Goal: Task Accomplishment & Management: Manage account settings

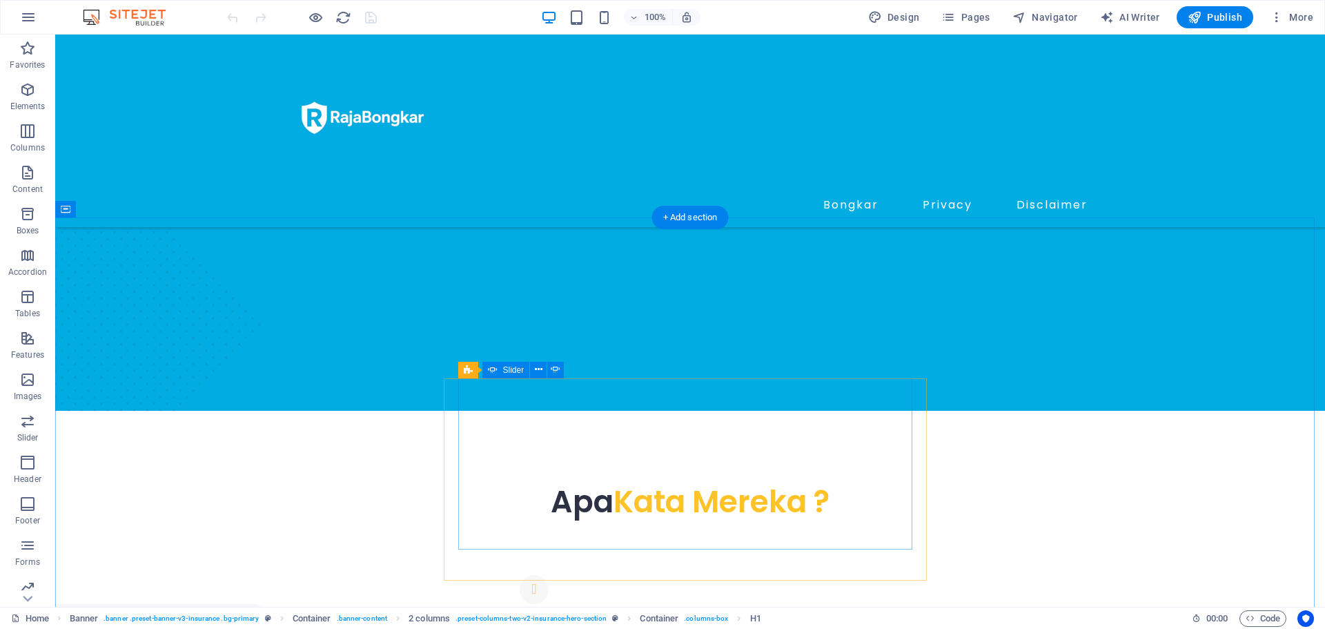
scroll to position [621, 0]
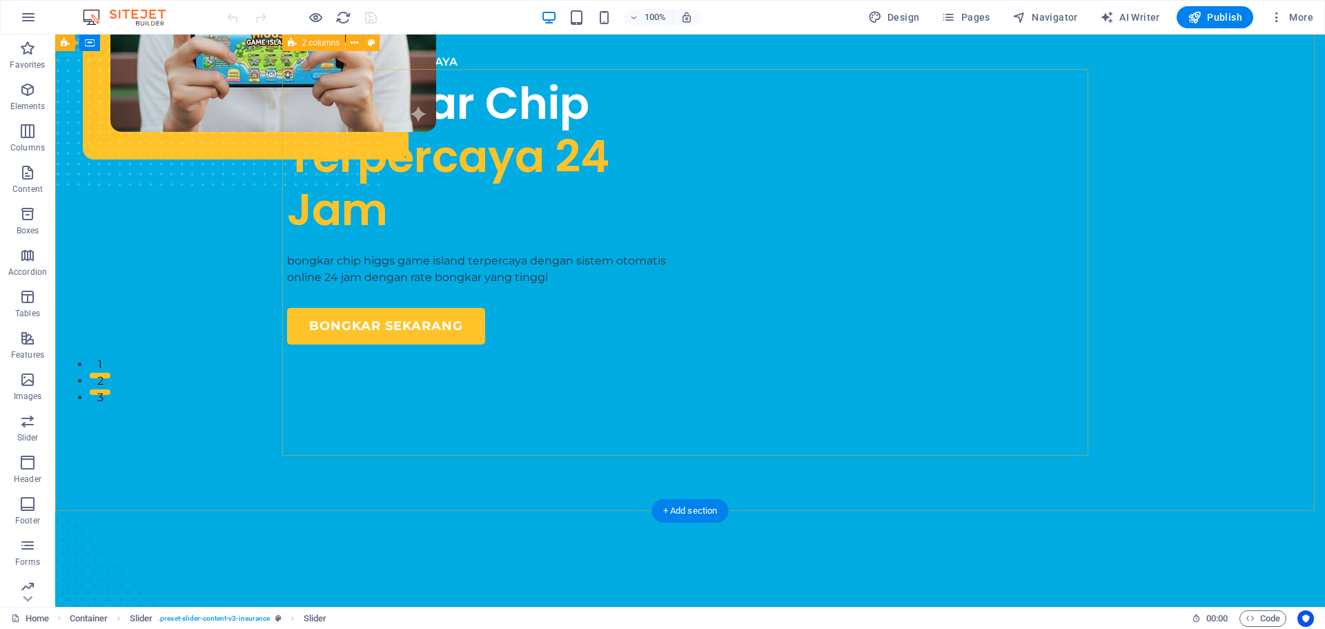
scroll to position [69, 0]
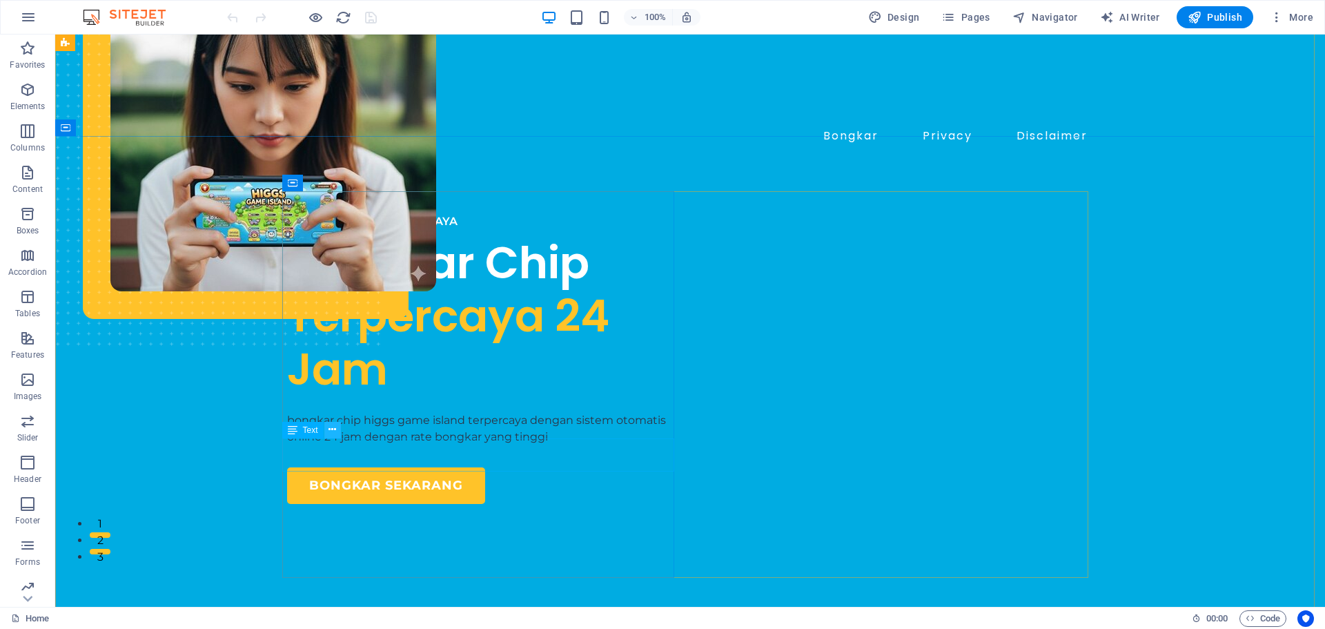
click at [336, 432] on icon at bounding box center [332, 429] width 8 height 14
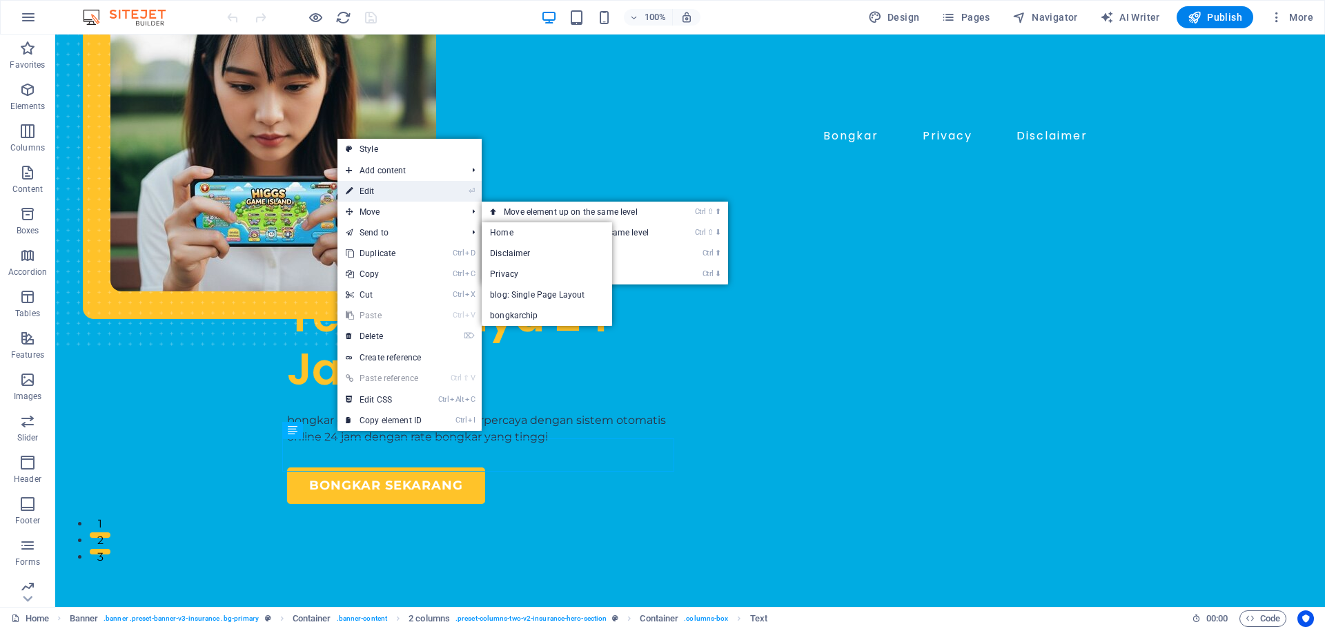
click at [374, 191] on link "⏎ Edit" at bounding box center [383, 191] width 92 height 21
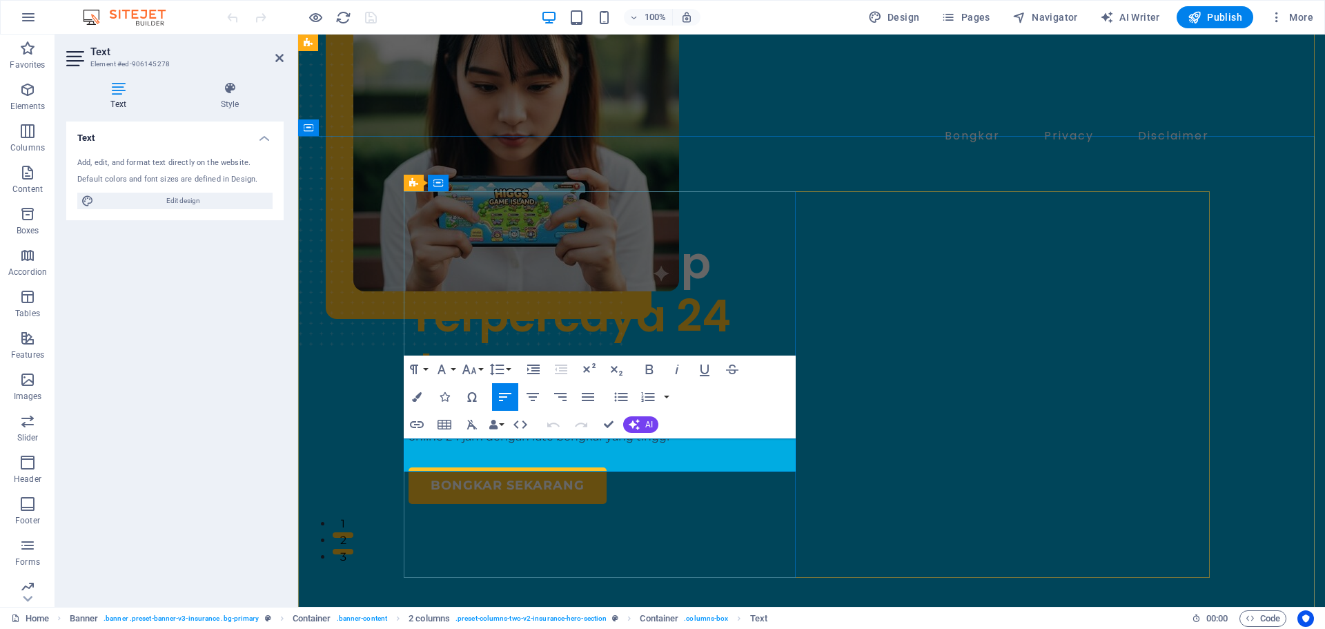
drag, startPoint x: 584, startPoint y: 450, endPoint x: 475, endPoint y: 451, distance: 108.3
click at [475, 445] on p "bongkar chip higgs game island terpercaya dengan sistem otomatis online 24 jam …" at bounding box center [604, 428] width 392 height 33
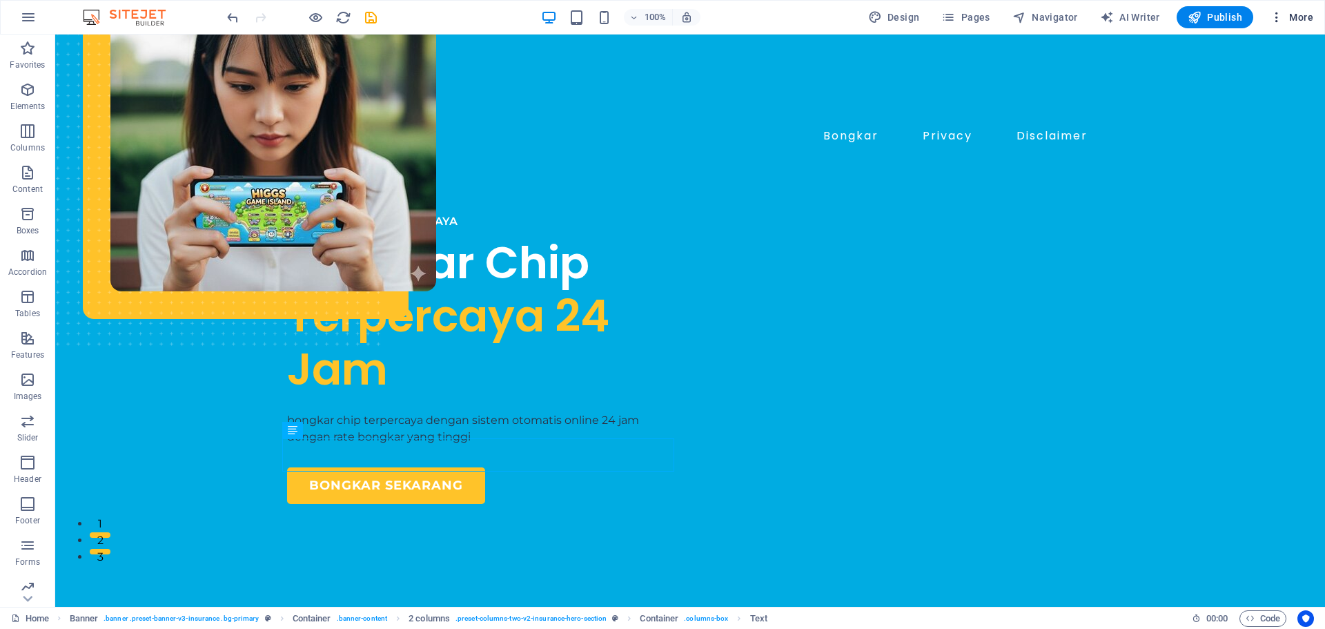
click at [1277, 23] on icon "button" at bounding box center [1277, 17] width 14 height 14
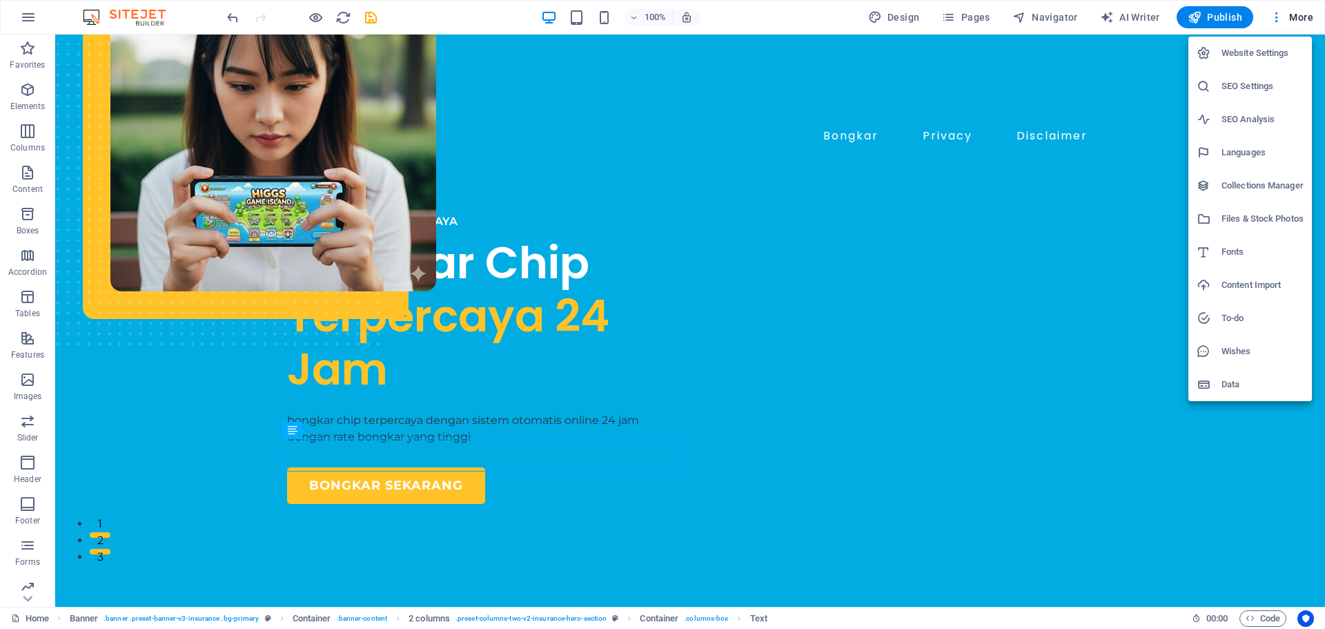
click at [1263, 51] on h6 "Website Settings" at bounding box center [1262, 53] width 82 height 17
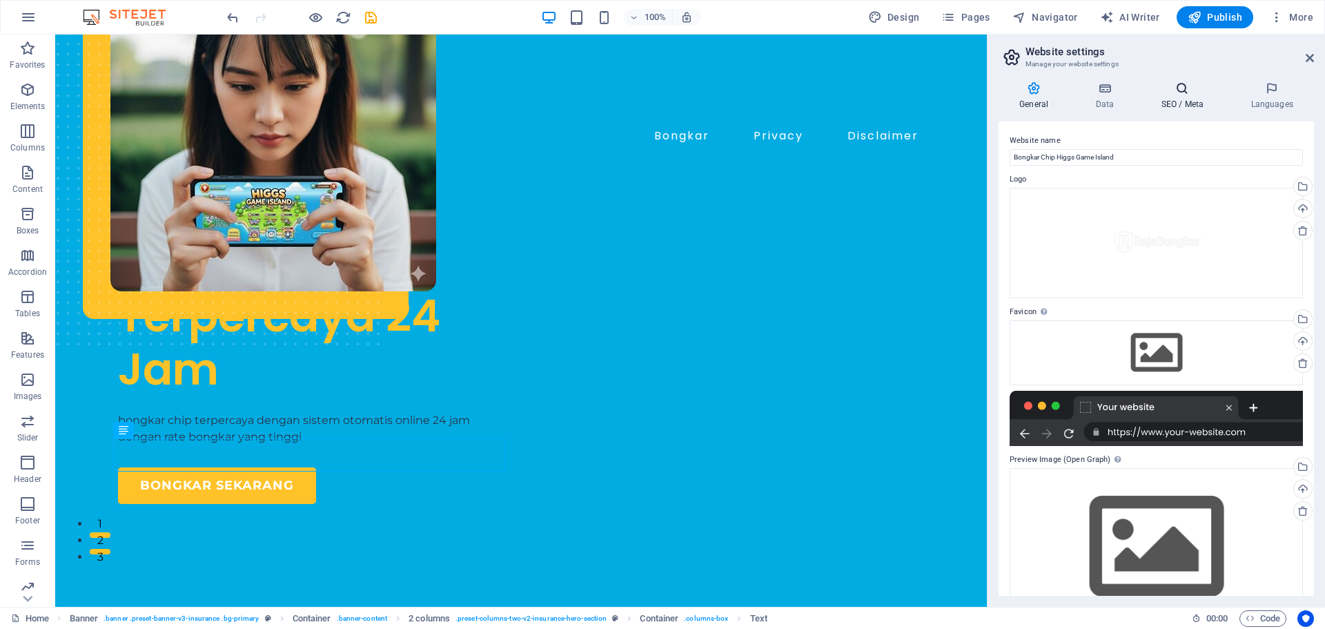
click at [1170, 100] on h4 "SEO / Meta" at bounding box center [1185, 95] width 90 height 29
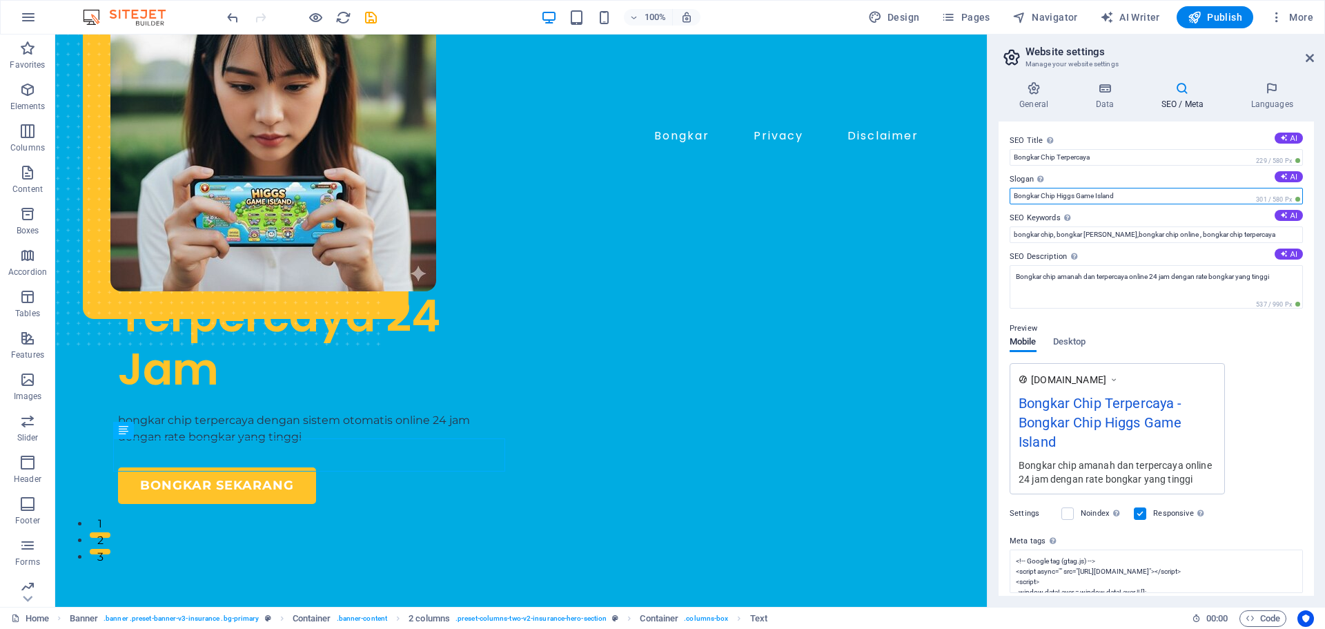
drag, startPoint x: 1125, startPoint y: 192, endPoint x: 1056, endPoint y: 195, distance: 69.1
click at [1056, 195] on input "Bongkar [PERSON_NAME] Game Island" at bounding box center [1155, 196] width 293 height 17
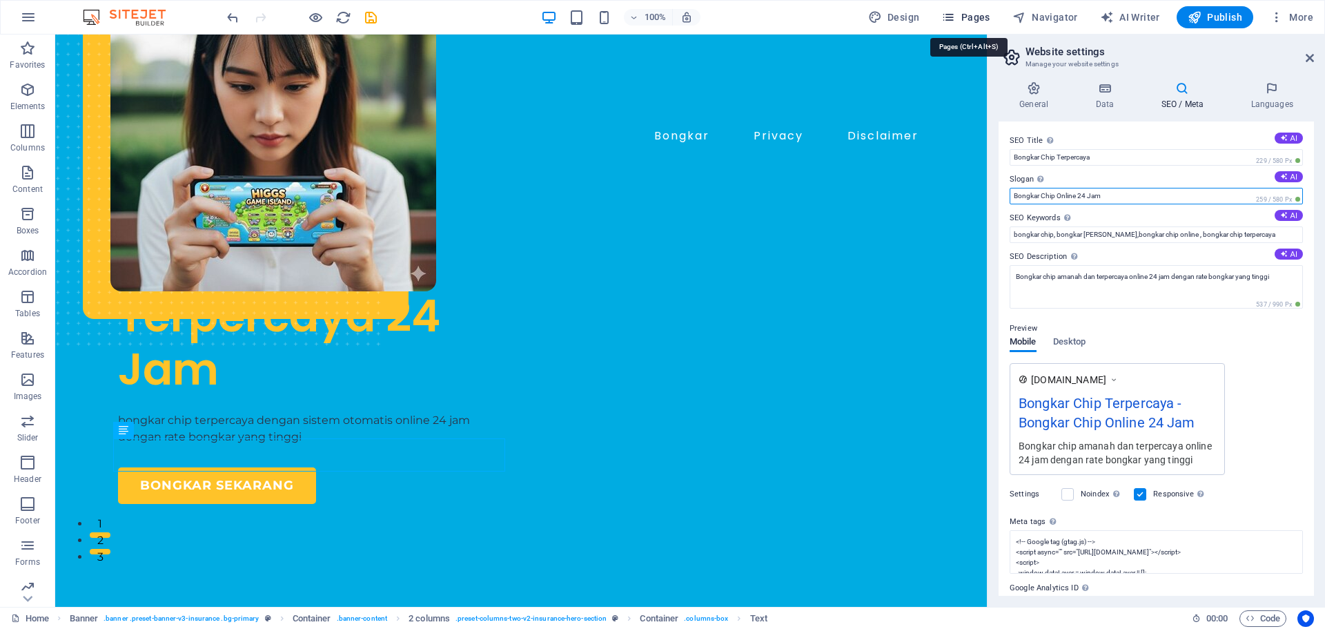
type input "Bongkar Chip Online 24 Jam"
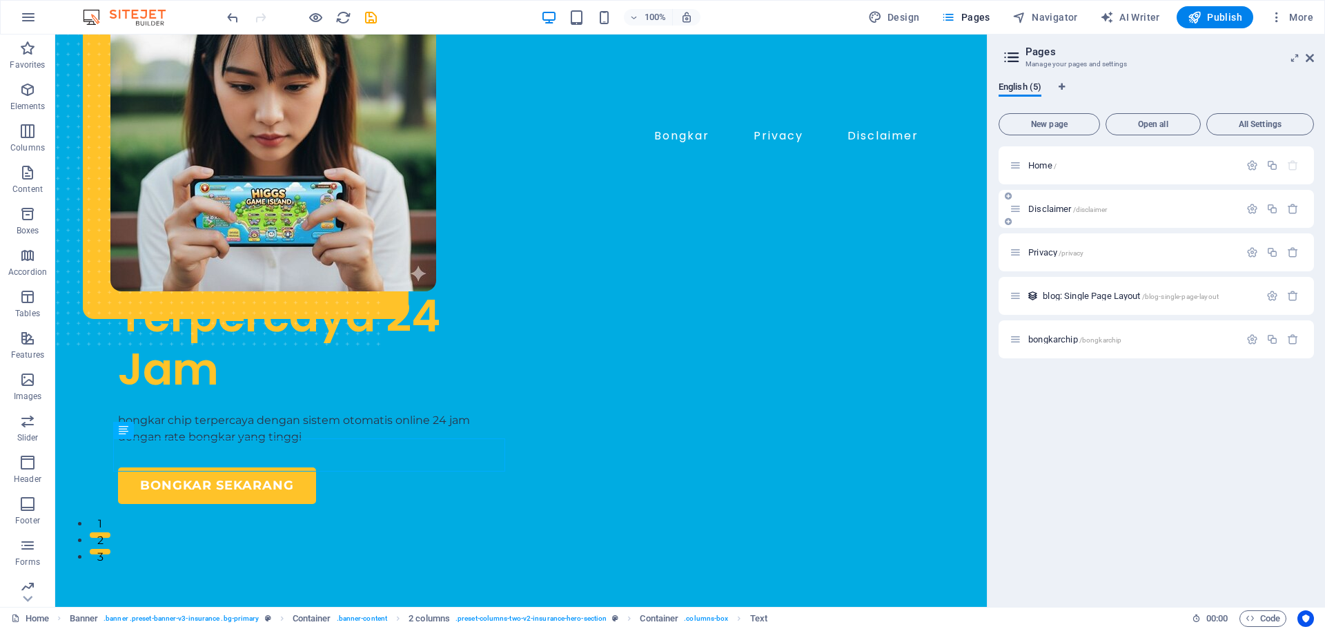
click at [1049, 210] on span "Disclaimer /disclaimer" at bounding box center [1067, 209] width 79 height 10
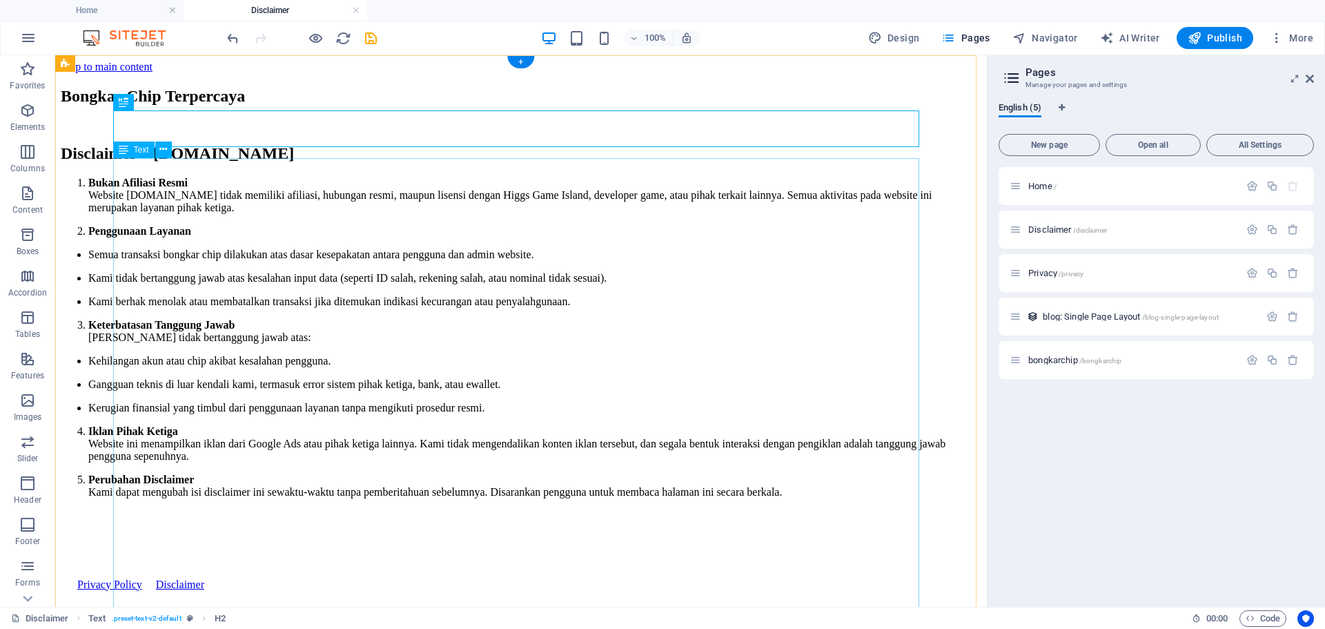
scroll to position [0, 0]
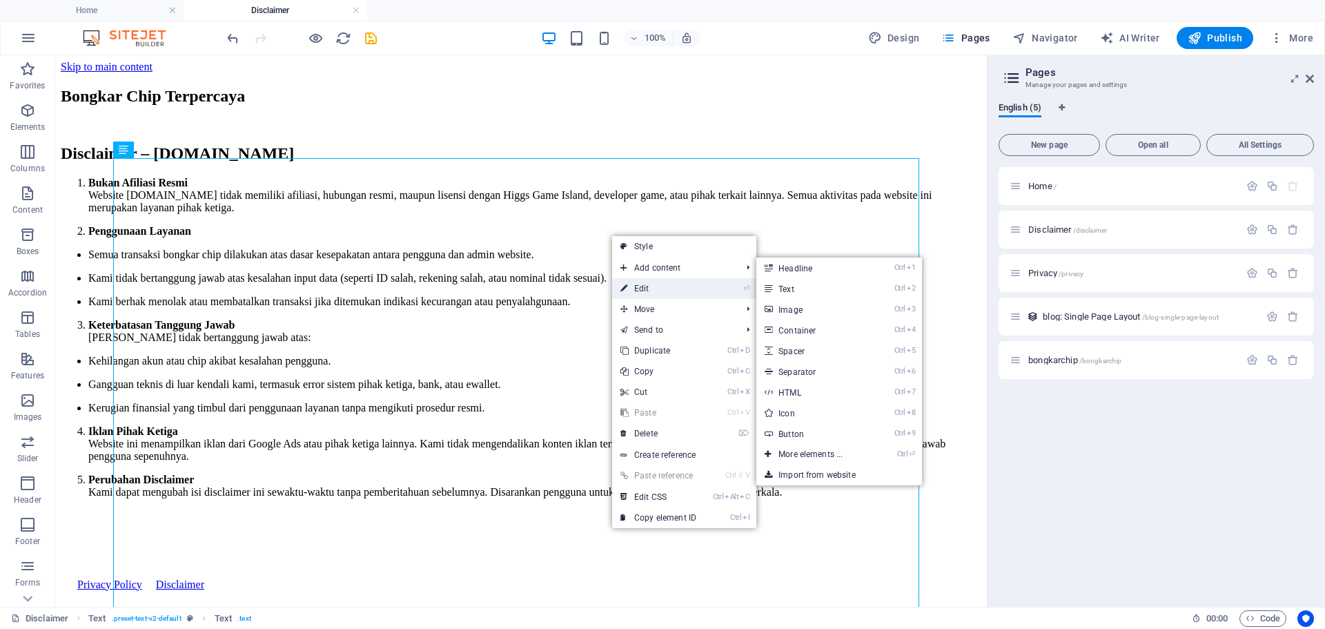
click at [638, 284] on link "⏎ Edit" at bounding box center [658, 288] width 92 height 21
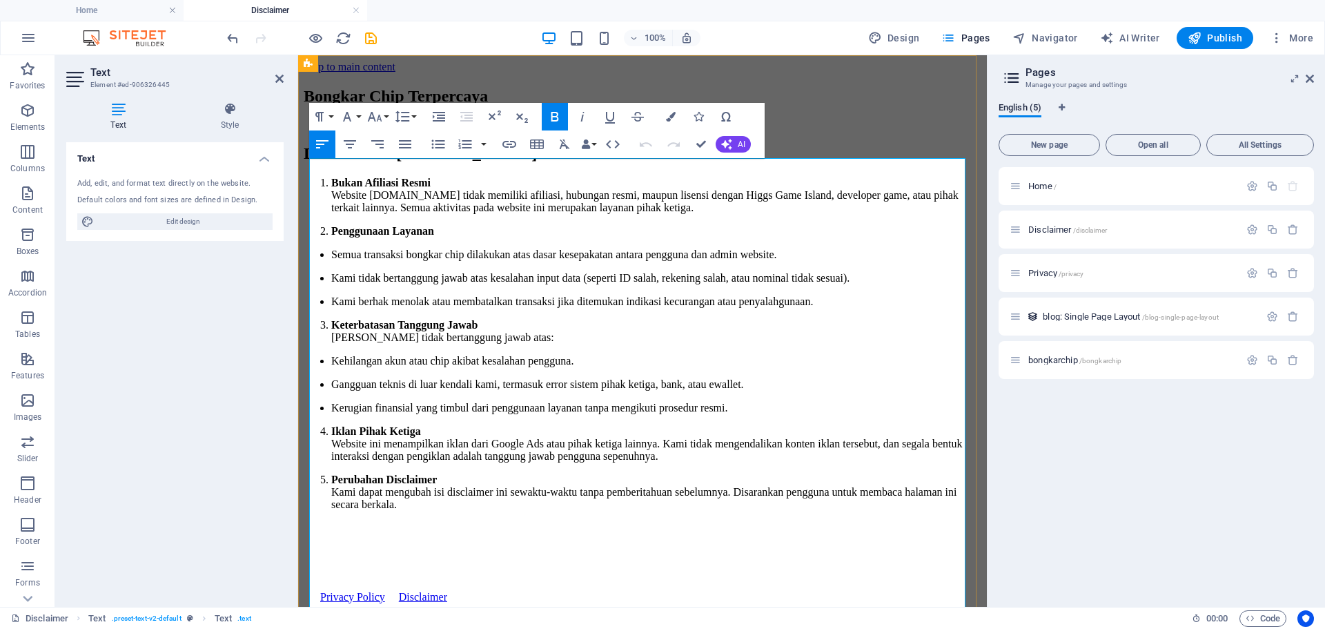
click at [819, 214] on p "Bukan Afiliasi Resmi Website rajabongkarchip.com tidak memiliki afiliasi, hubun…" at bounding box center [656, 195] width 650 height 37
drag, startPoint x: 942, startPoint y: 237, endPoint x: 823, endPoint y: 242, distance: 118.8
click at [823, 214] on p "Bukan Afiliasi Resmi Website rajabongkarchip.com tidak memiliki afiliasi, hubun…" at bounding box center [656, 195] width 650 height 37
click at [943, 214] on p "Bukan Afiliasi Resmi Website rajabongkarchip.com tidak memiliki afiliasi, hubun…" at bounding box center [656, 195] width 650 height 37
drag, startPoint x: 938, startPoint y: 237, endPoint x: 831, endPoint y: 231, distance: 107.1
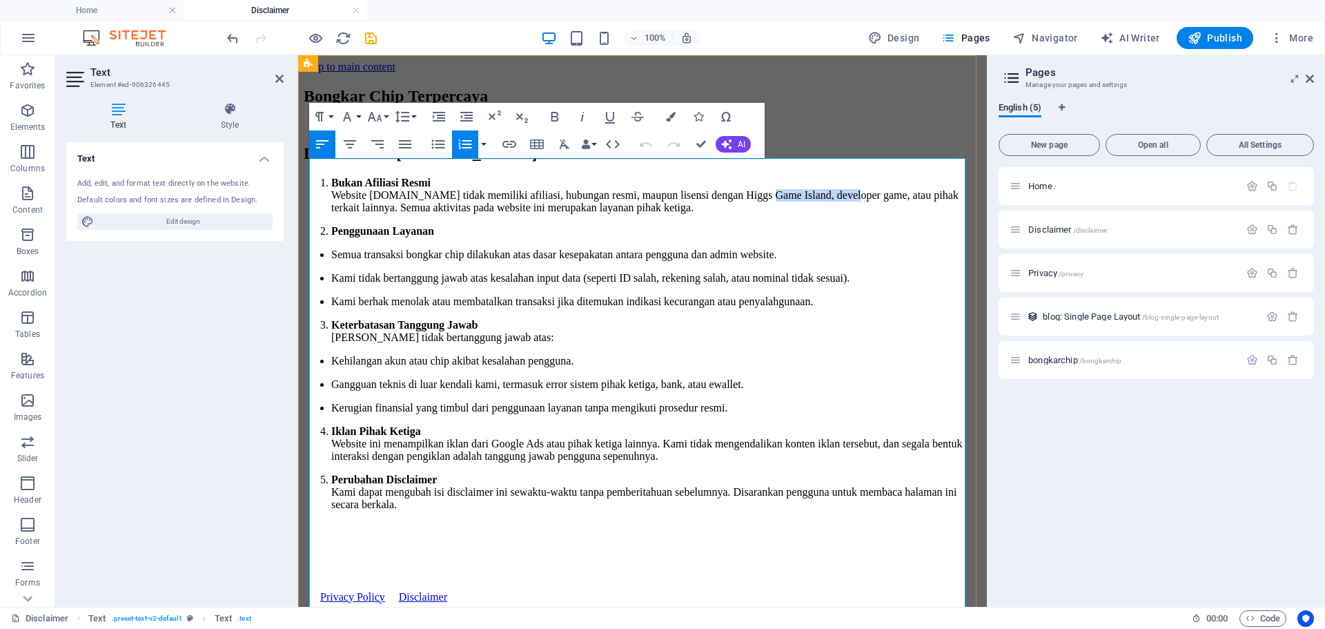
click at [831, 214] on p "Bukan Afiliasi Resmi Website rajabongkarchip.com tidak memiliki afiliasi, hubun…" at bounding box center [656, 195] width 650 height 37
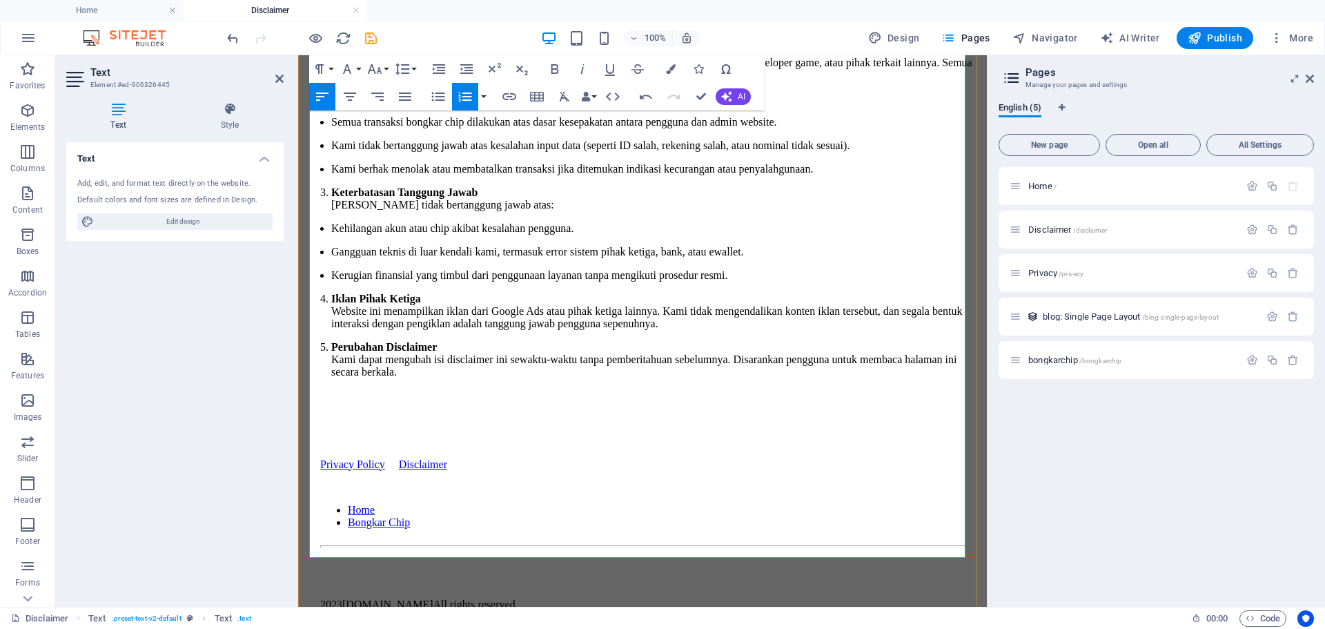
scroll to position [138, 0]
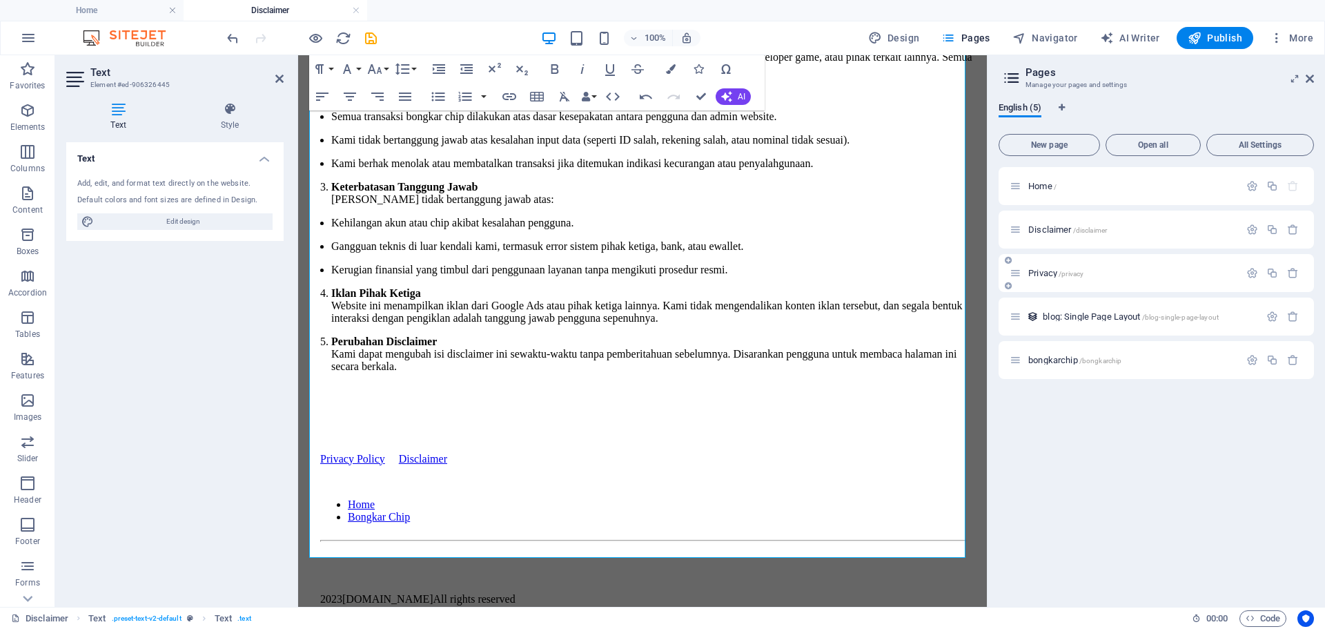
click at [1051, 275] on span "Privacy /privacy" at bounding box center [1055, 273] width 55 height 10
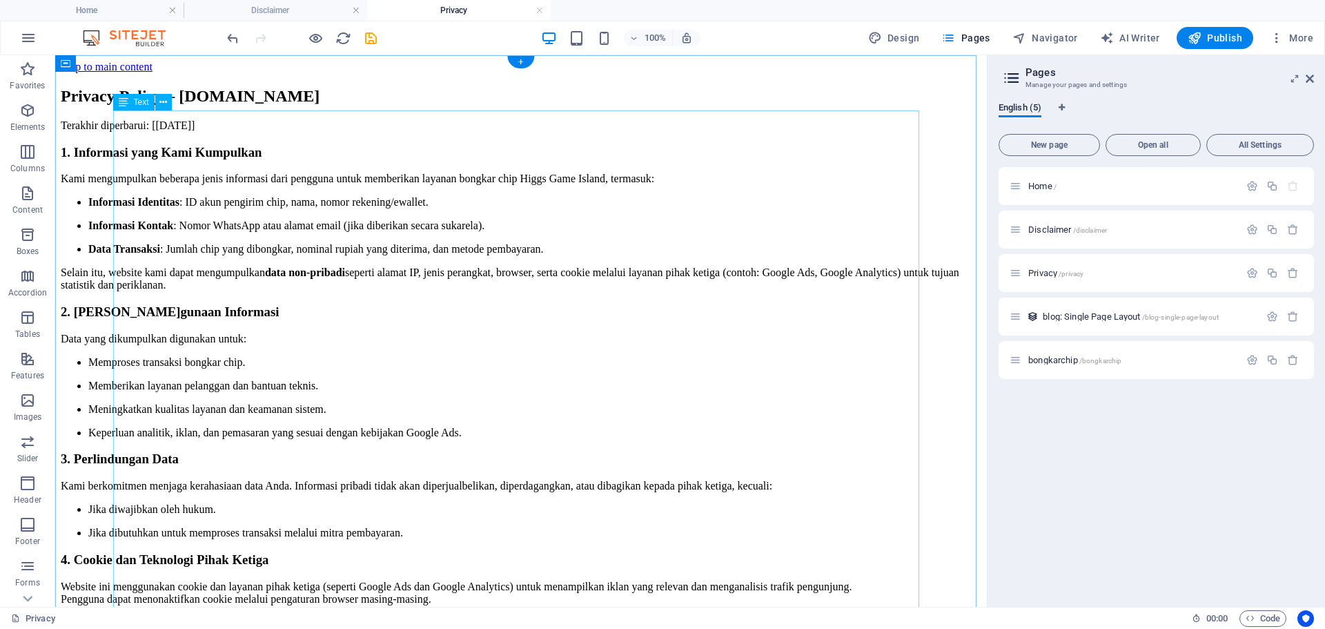
scroll to position [0, 0]
click at [698, 193] on div "Privacy Policy – rajabongkarchip.com Terakhir diperbarui: [04-09-2025] 1. Infor…" at bounding box center [521, 435] width 920 height 696
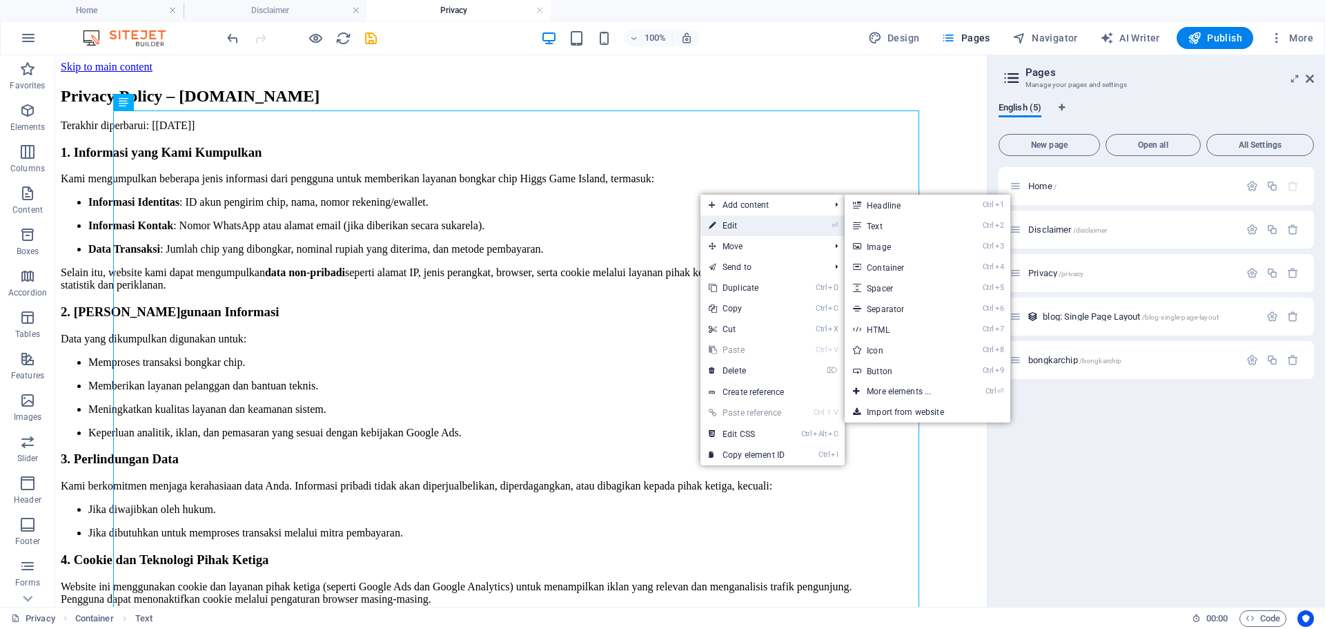
click at [718, 221] on link "⏎ Edit" at bounding box center [746, 225] width 92 height 21
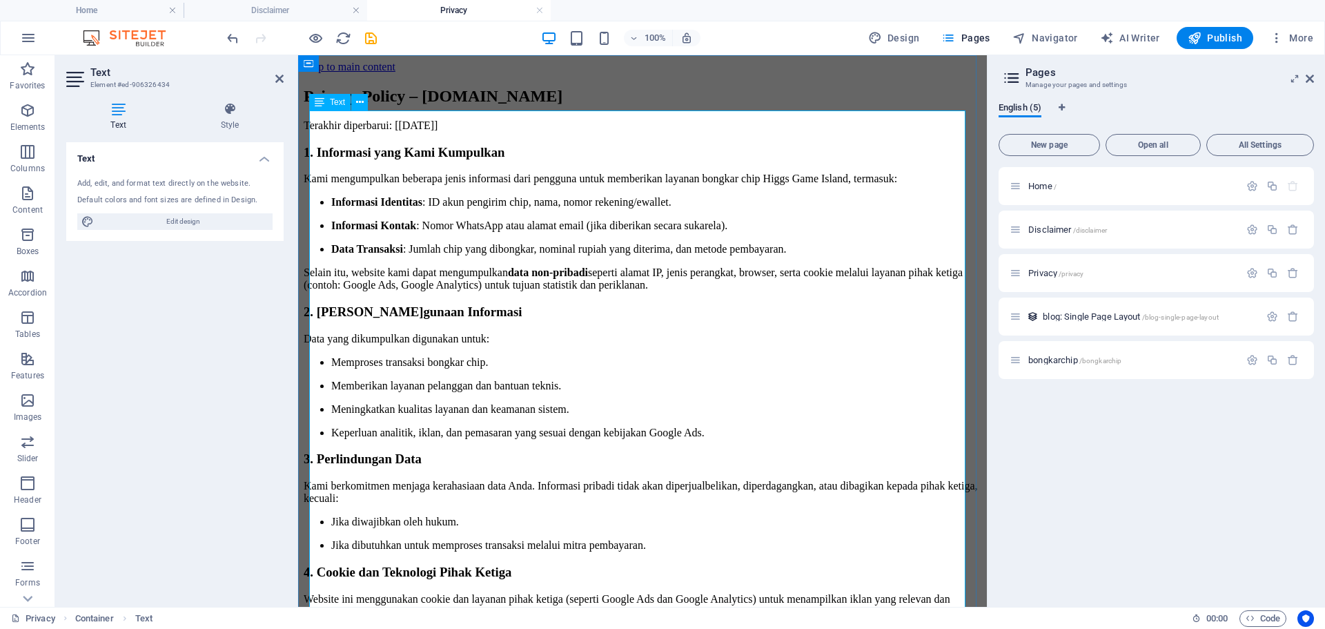
click at [890, 185] on p "Kami mengumpulkan beberapa jenis informasi dari pengguna untuk memberikan layan…" at bounding box center [643, 179] width 678 height 12
drag, startPoint x: 343, startPoint y: 207, endPoint x: 894, endPoint y: 187, distance: 551.0
click at [894, 185] on p "Kami mengumpulkan beberapa jenis informasi dari pengguna untuk memberikan layan…" at bounding box center [643, 179] width 678 height 12
click at [1279, 37] on icon "button" at bounding box center [1277, 38] width 14 height 14
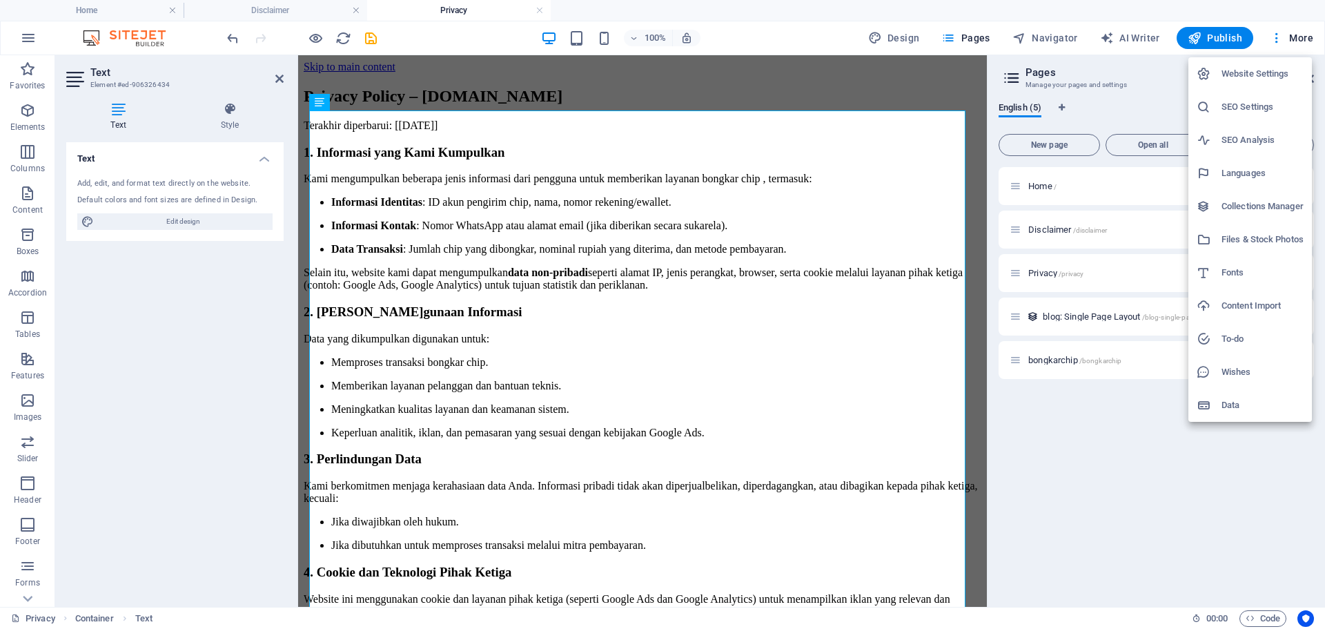
click at [1073, 359] on div at bounding box center [662, 314] width 1325 height 629
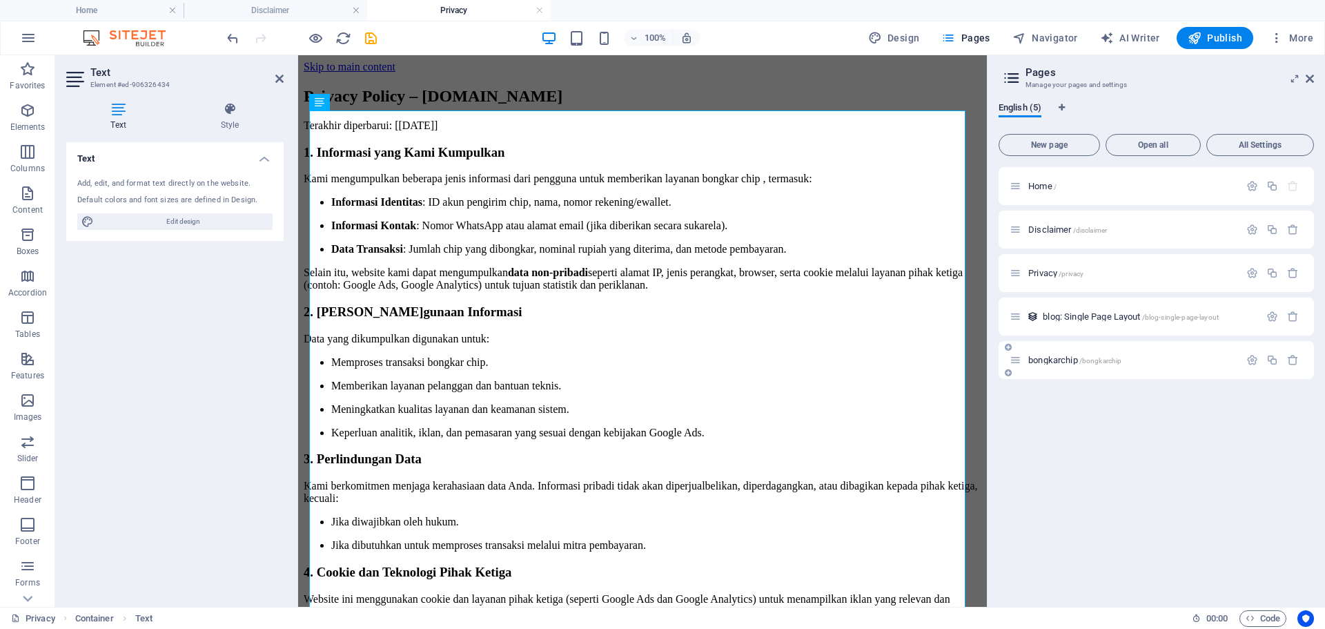
click at [1070, 362] on span "bongkarchip /bongkarchip" at bounding box center [1074, 360] width 93 height 10
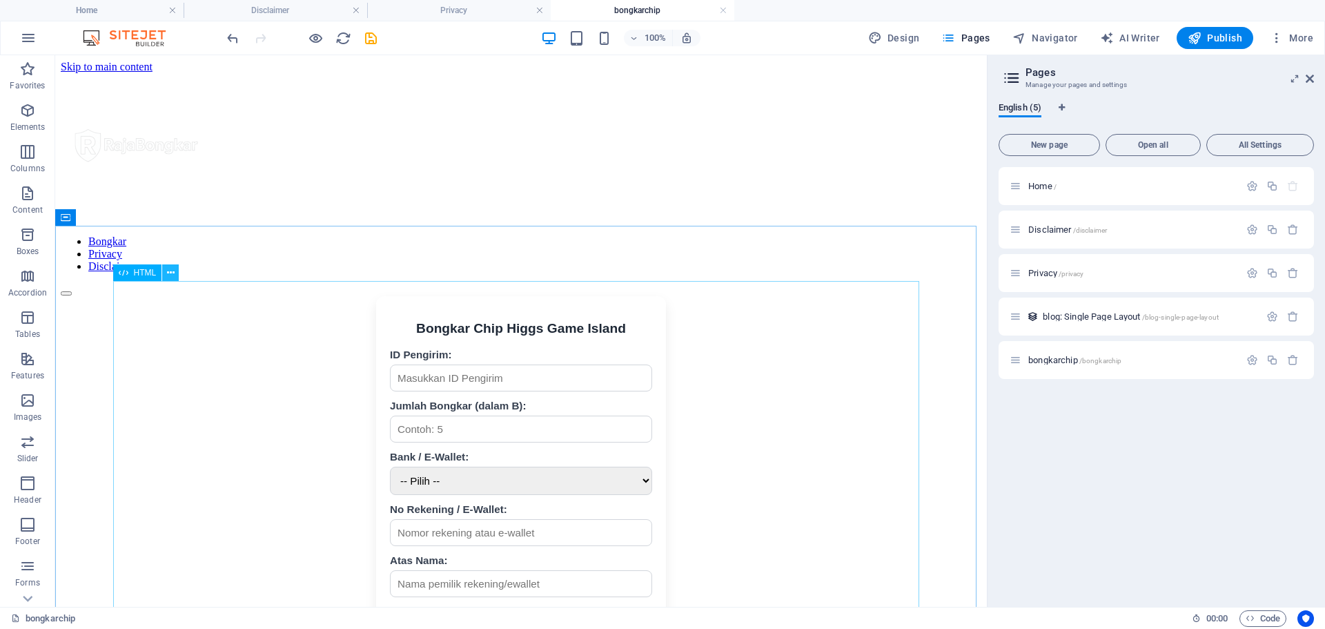
click at [169, 279] on icon at bounding box center [171, 273] width 8 height 14
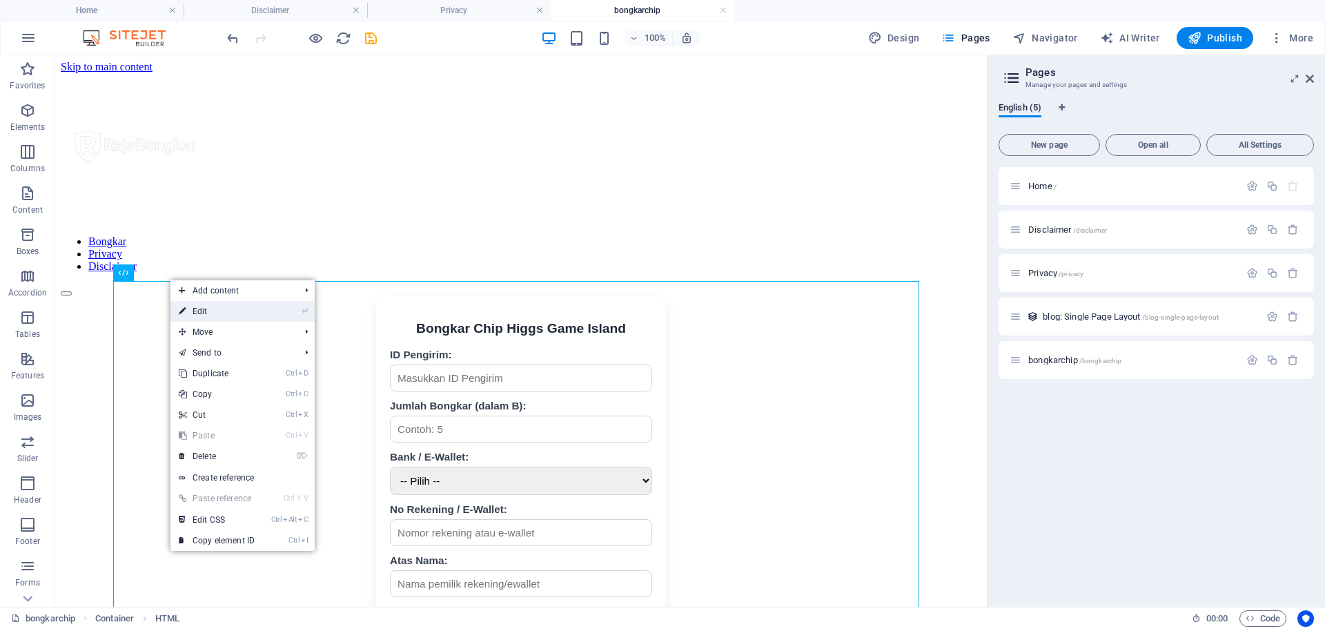
click at [195, 304] on link "⏎ Edit" at bounding box center [216, 311] width 92 height 21
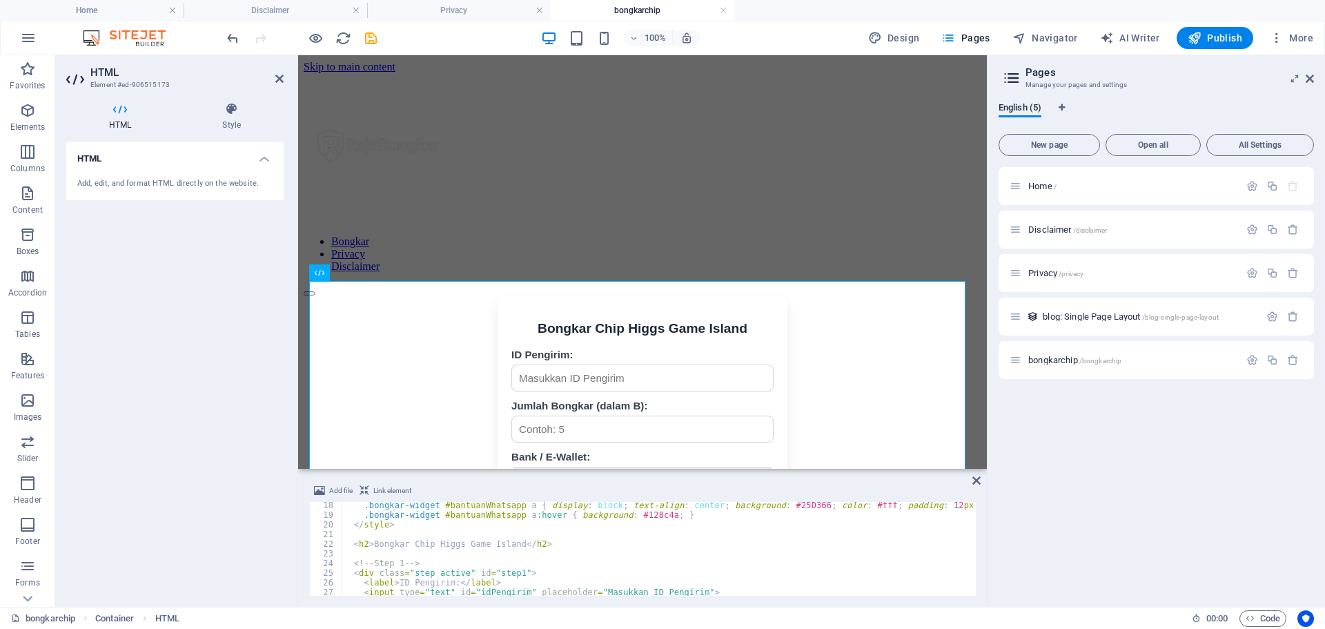
scroll to position [166, 0]
click at [509, 542] on div ".bongkar-widget #bantuanWhatsapp a { display : block ; text-align : center ; ba…" at bounding box center [825, 555] width 968 height 110
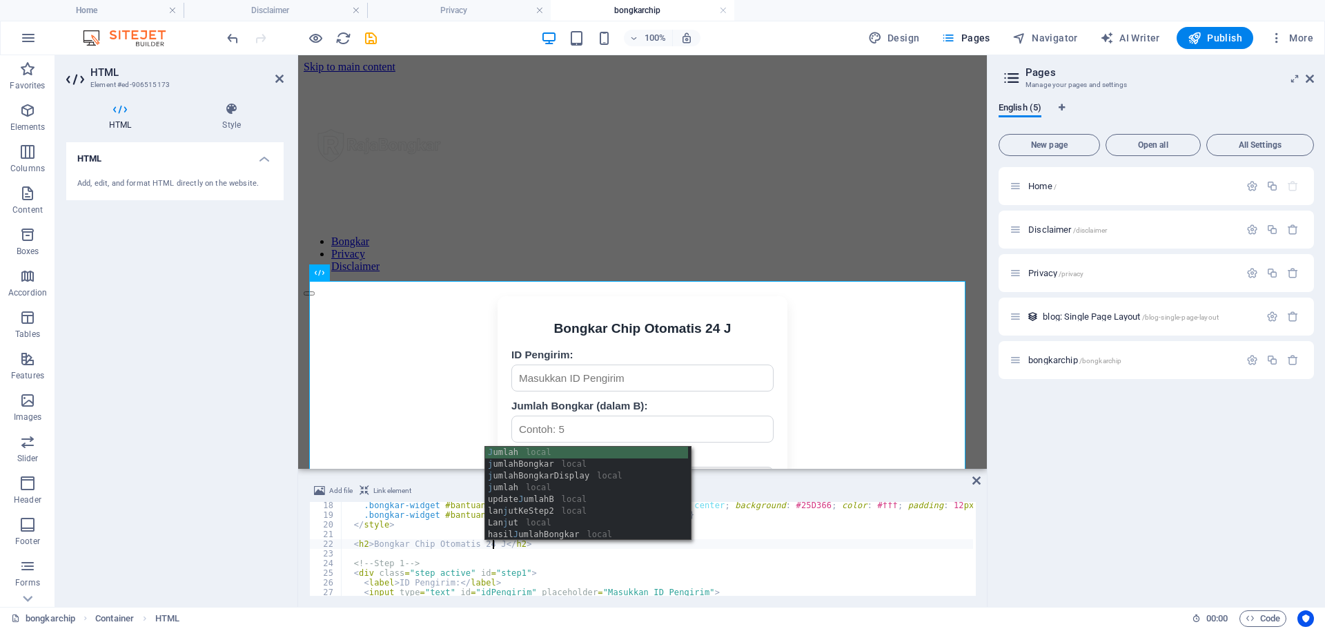
scroll to position [0, 12]
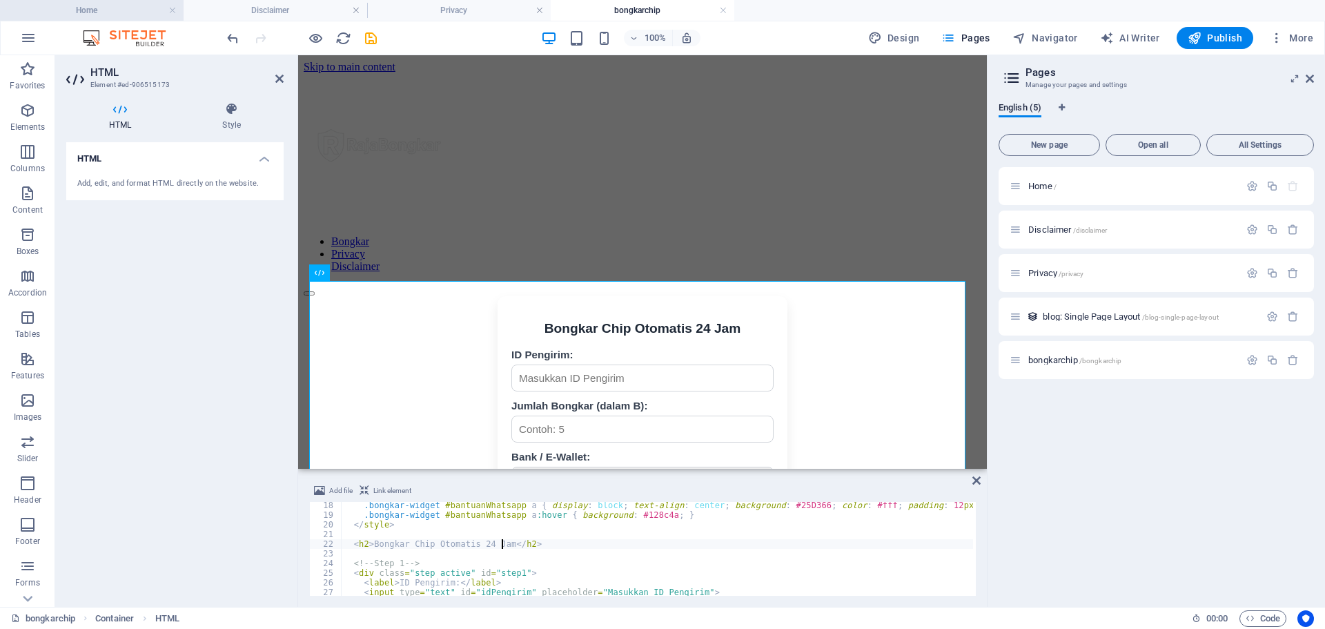
type textarea "<h2>Bongkar Chip Otomatis 24 Jam</h2>"
click at [96, 3] on h4 "Home" at bounding box center [92, 10] width 184 height 15
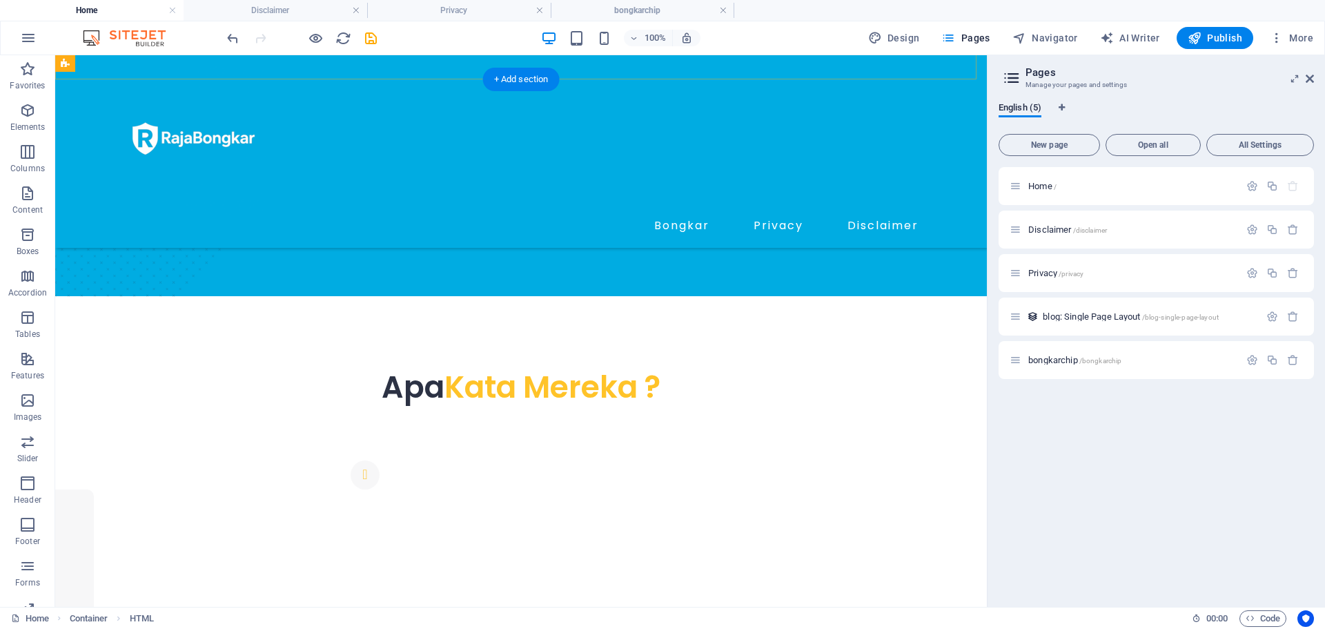
scroll to position [733, 0]
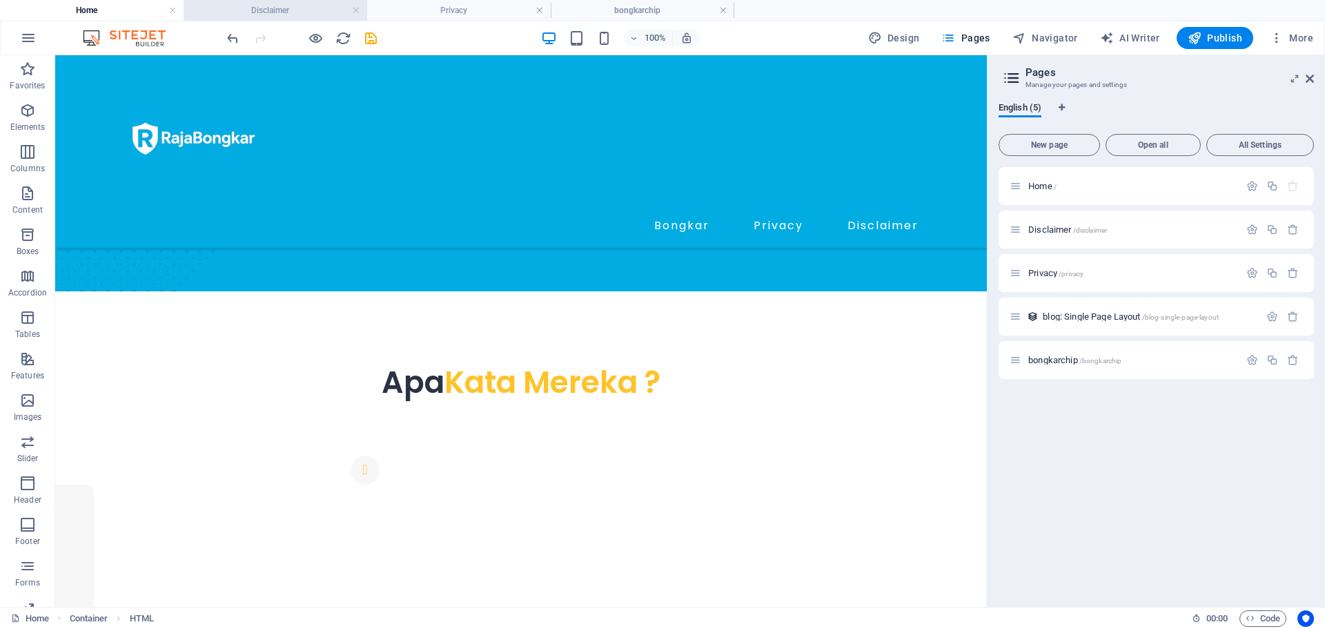
click at [282, 1] on li "Disclaimer" at bounding box center [276, 10] width 184 height 21
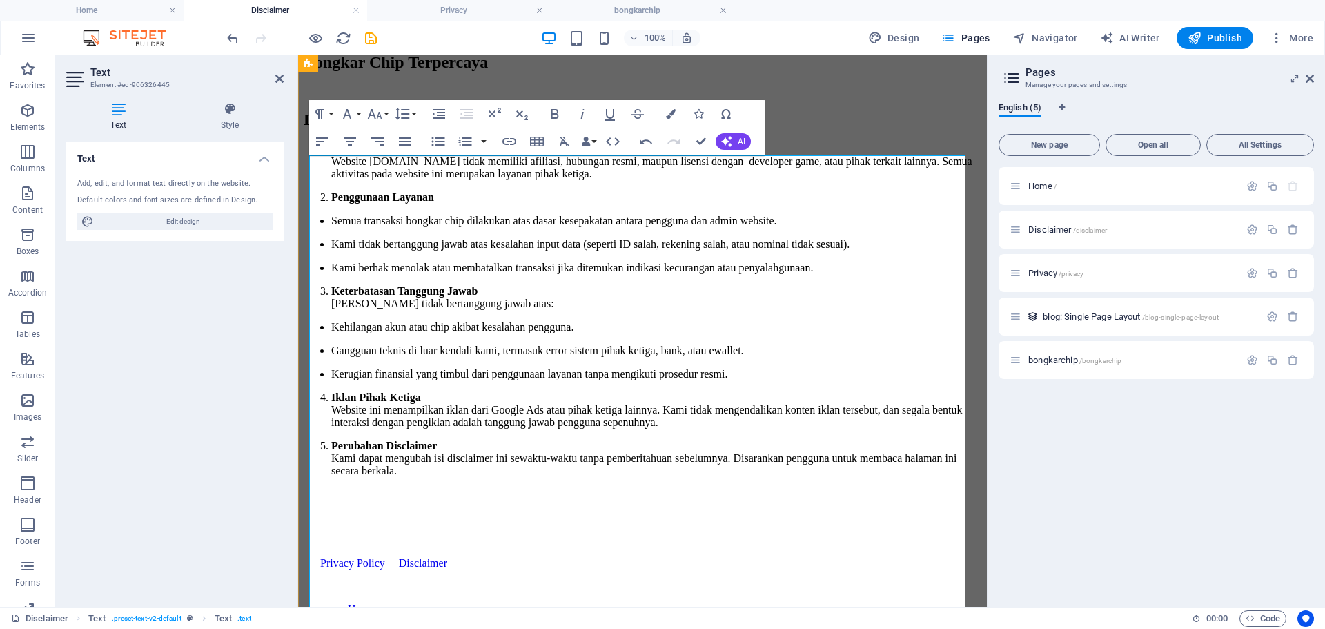
scroll to position [0, 0]
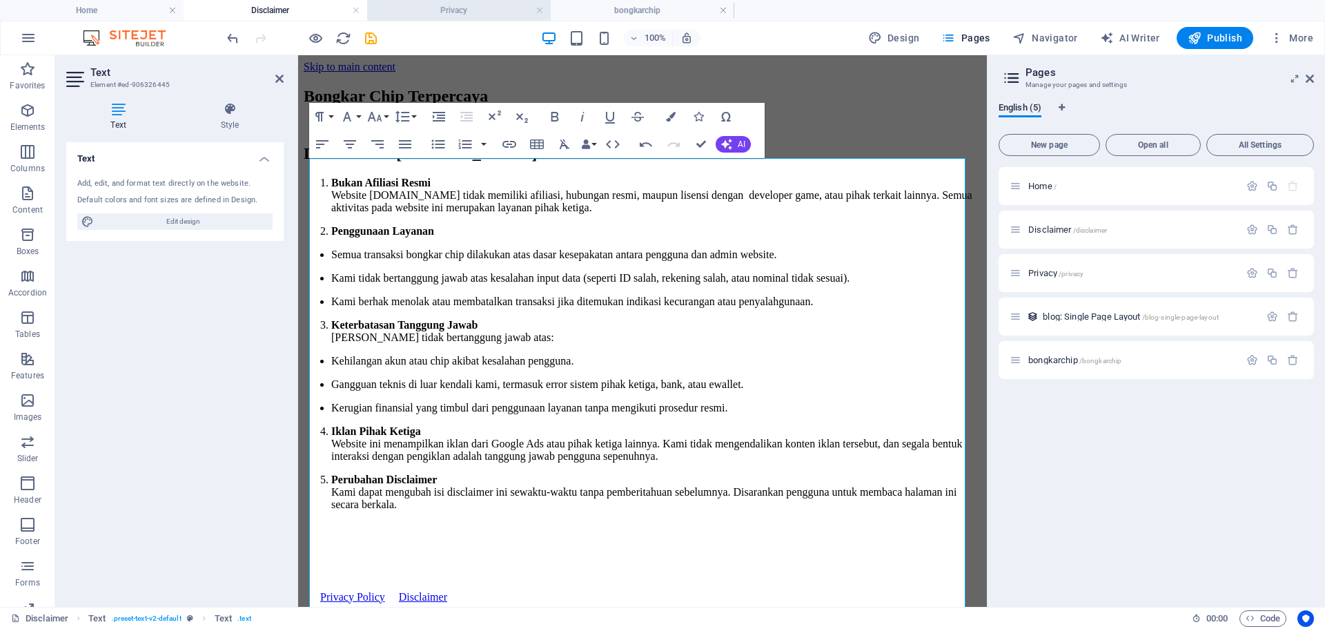
click at [471, 4] on h4 "Privacy" at bounding box center [459, 10] width 184 height 15
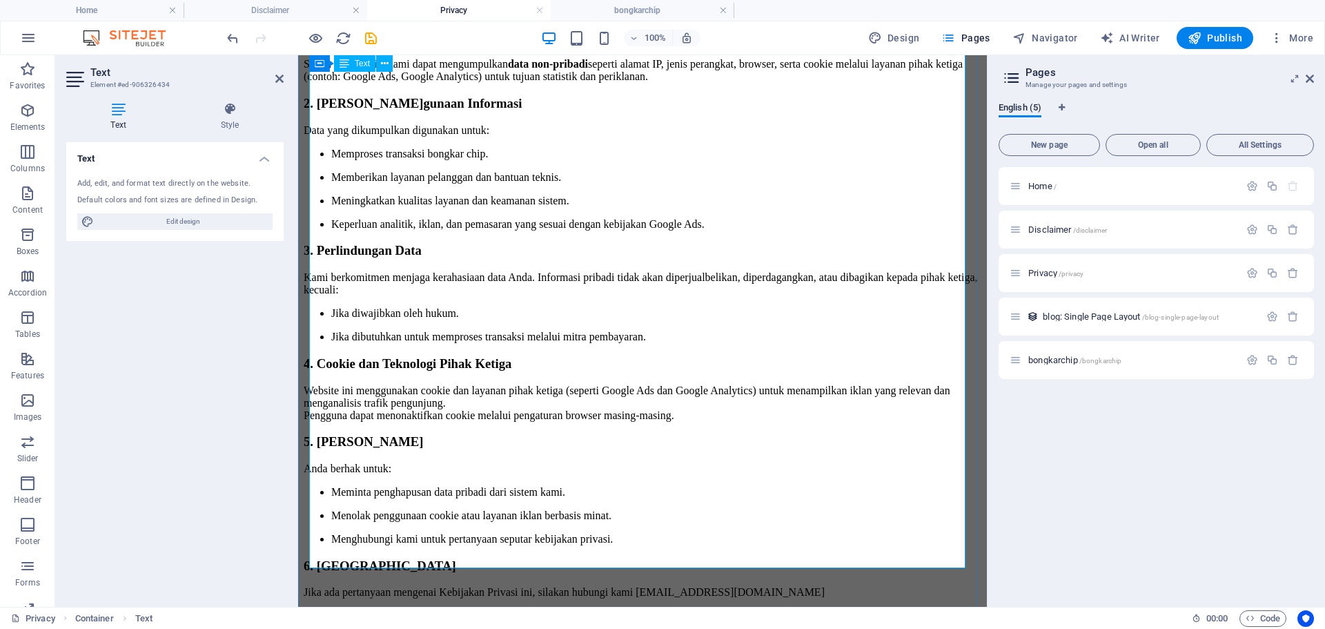
scroll to position [207, 0]
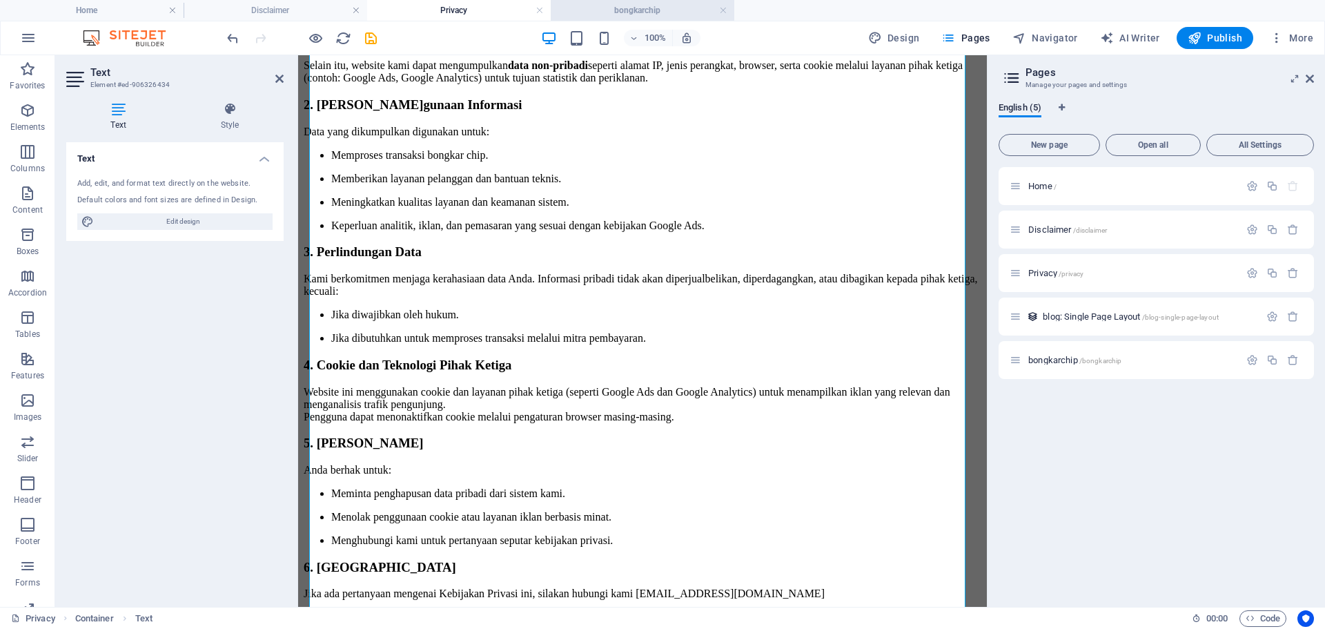
click at [664, 10] on h4 "bongkarchip" at bounding box center [643, 10] width 184 height 15
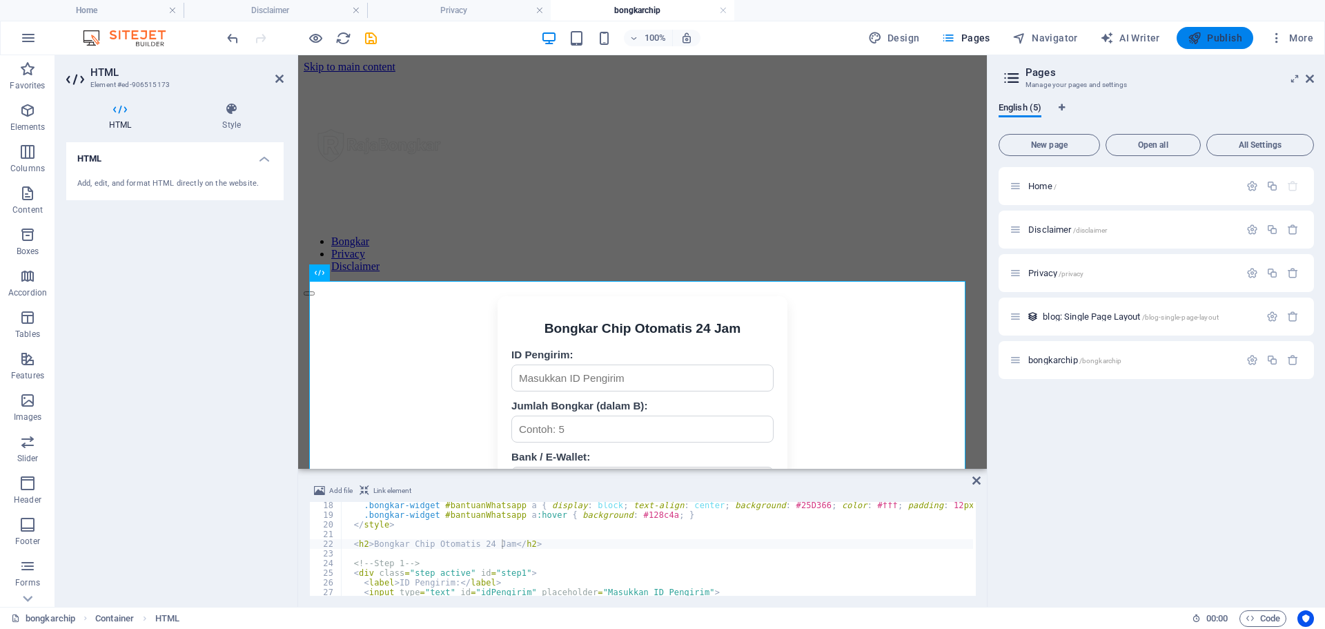
click at [1233, 40] on span "Publish" at bounding box center [1215, 38] width 55 height 14
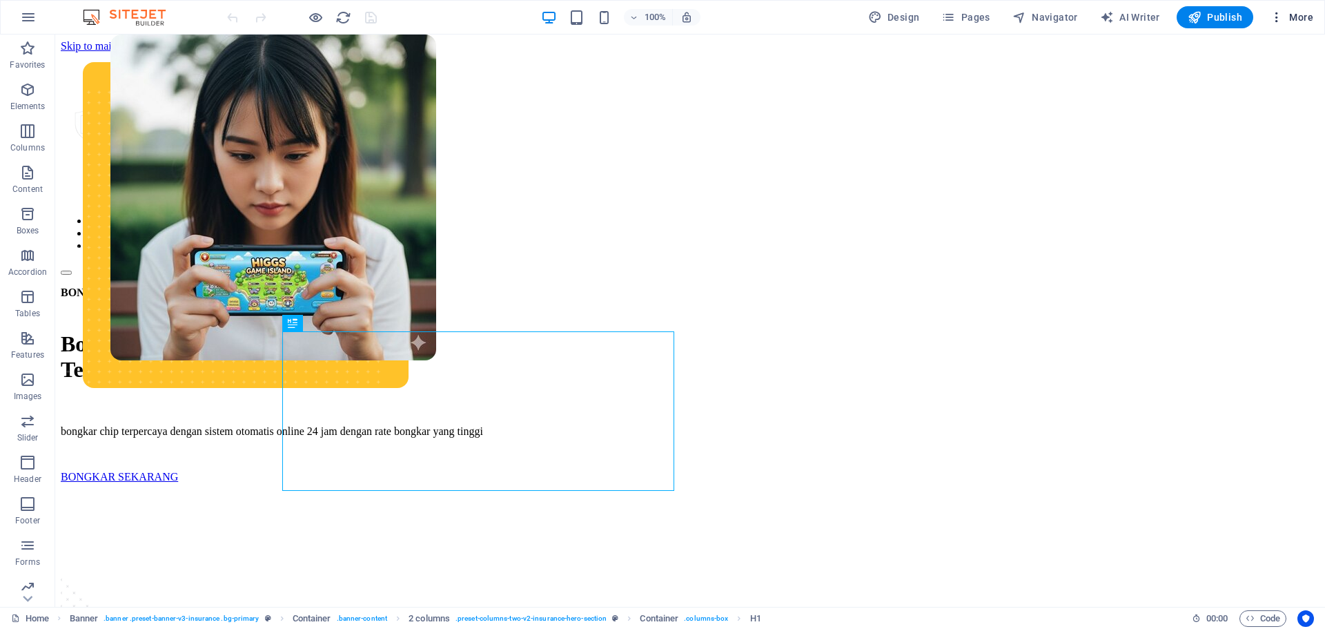
click at [1275, 19] on icon "button" at bounding box center [1277, 17] width 14 height 14
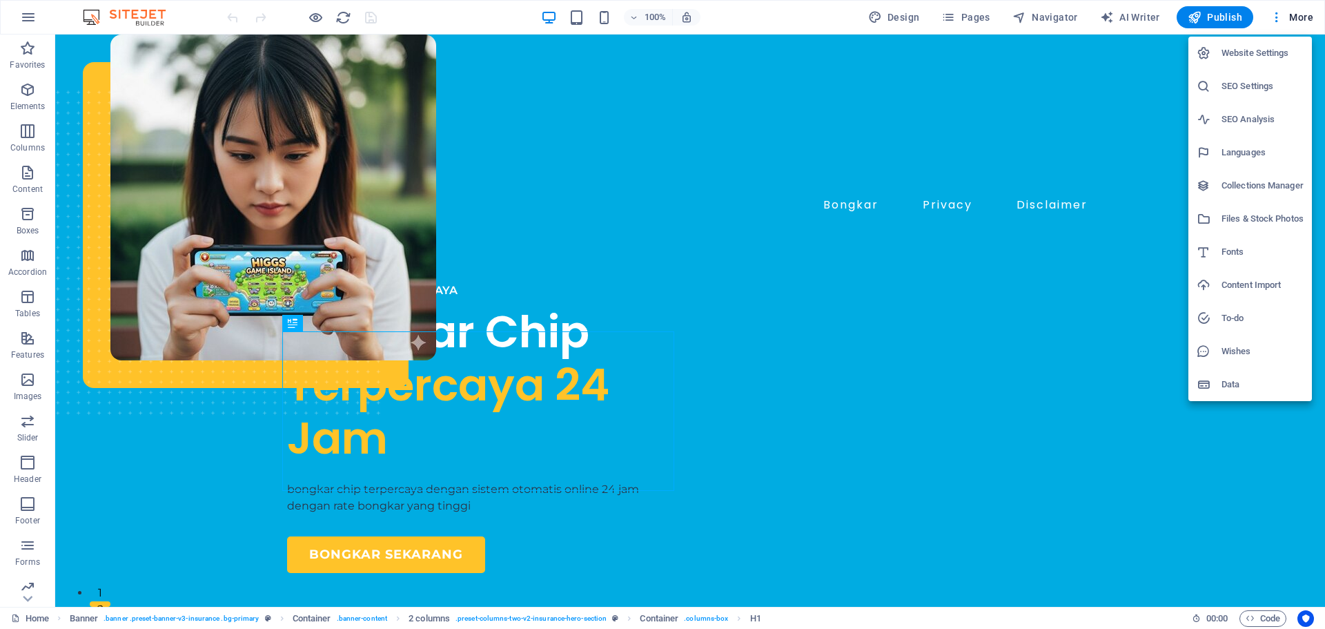
click at [1265, 86] on h6 "SEO Settings" at bounding box center [1262, 86] width 82 height 17
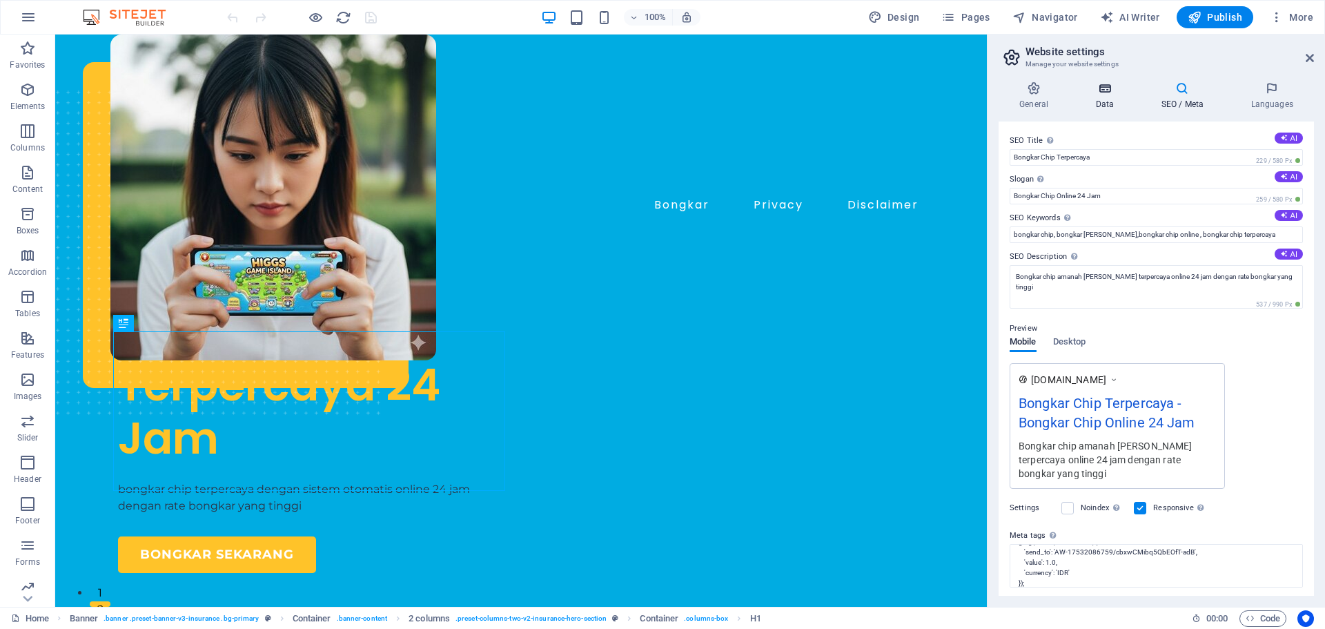
click at [1098, 101] on h4 "Data" at bounding box center [1107, 95] width 66 height 29
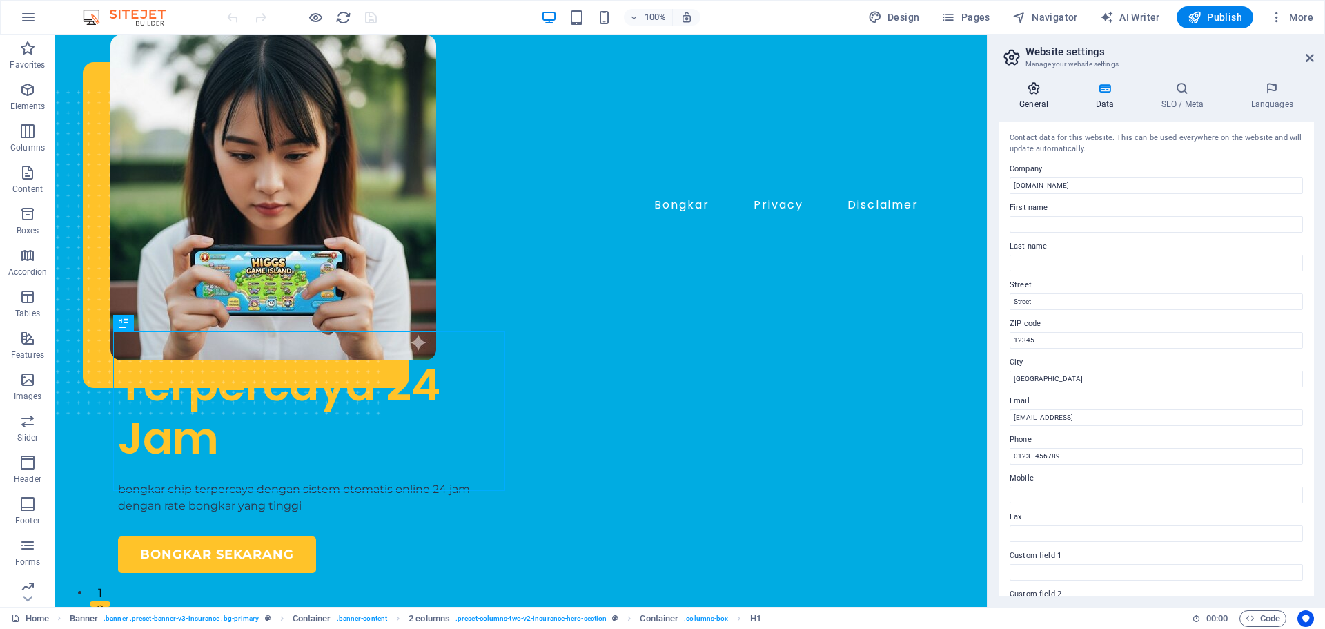
click at [1032, 100] on h4 "General" at bounding box center [1036, 95] width 76 height 29
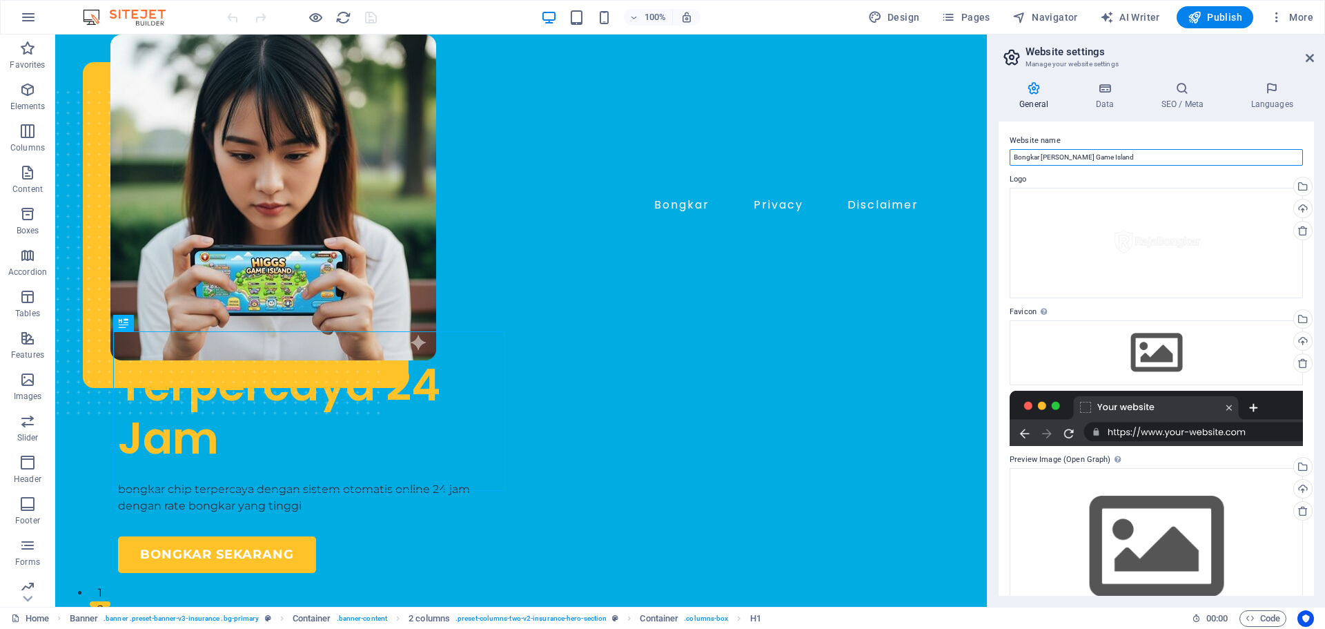
drag, startPoint x: 1155, startPoint y: 160, endPoint x: 1054, endPoint y: 149, distance: 101.3
click at [1054, 149] on input "Bongkar [PERSON_NAME] Game Island" at bounding box center [1155, 157] width 293 height 17
type input "Bongkar Chip Terpercaya"
click at [1236, 21] on span "Publish" at bounding box center [1215, 17] width 55 height 14
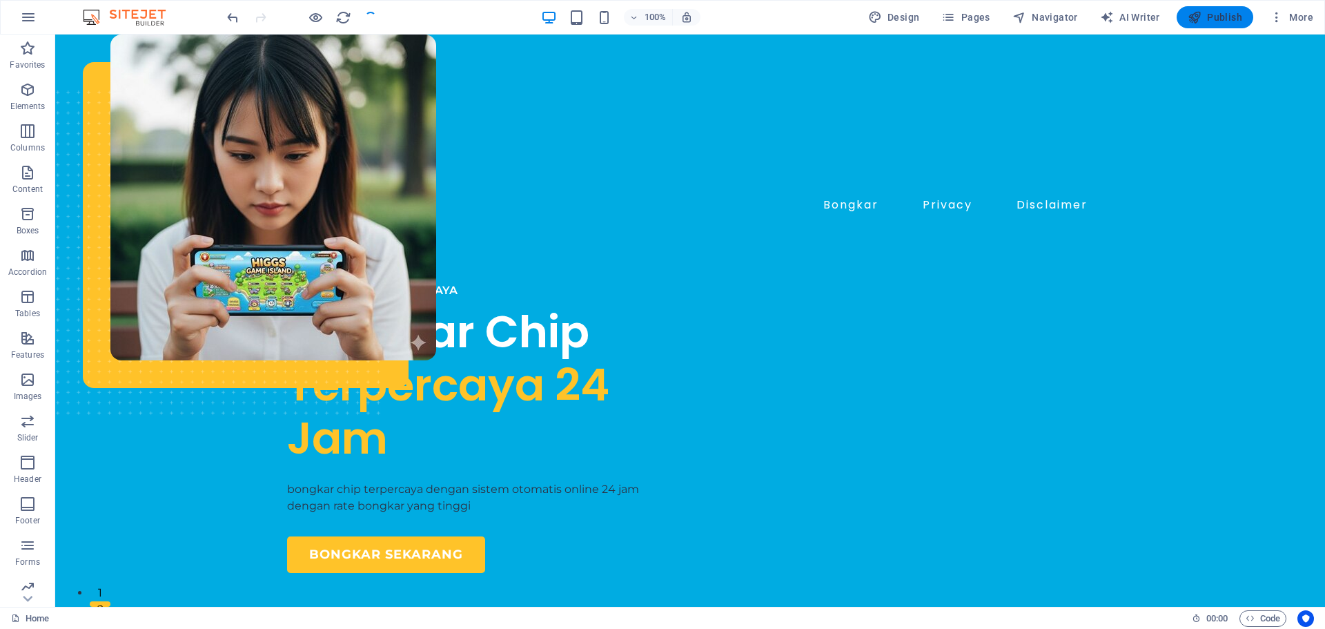
click at [1236, 21] on span "Publish" at bounding box center [1215, 17] width 55 height 14
